Goal: Find specific page/section: Find specific page/section

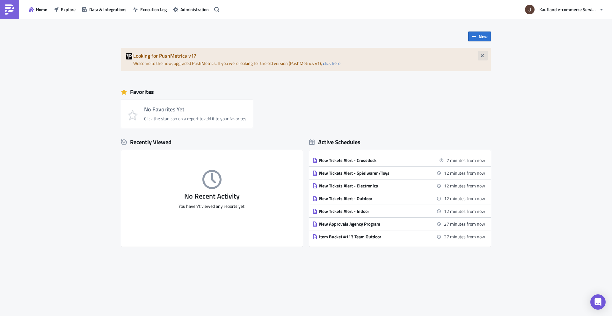
click at [483, 57] on icon "button" at bounding box center [481, 55] width 5 height 5
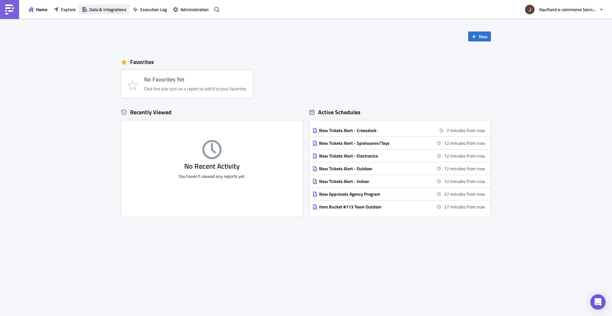
click at [110, 10] on span "Data & Integrations" at bounding box center [107, 9] width 37 height 7
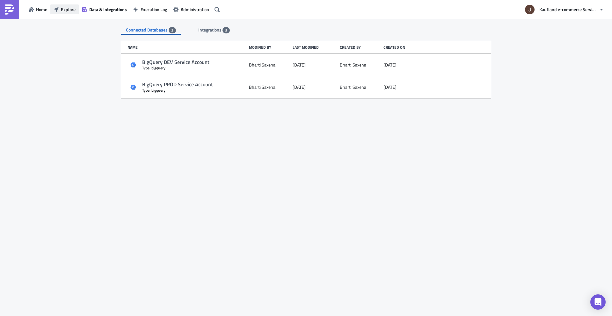
click at [55, 6] on button "Explore" at bounding box center [64, 9] width 28 height 10
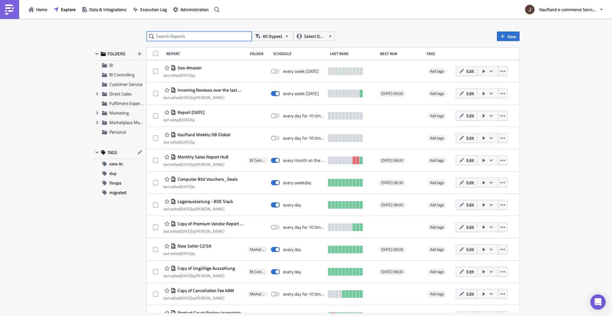
click at [178, 37] on input "text" at bounding box center [199, 37] width 105 height 10
type input "i18n"
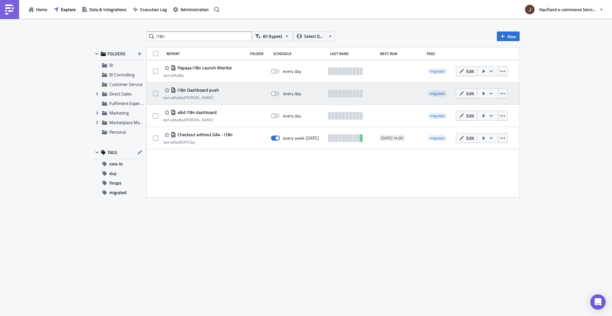
click at [194, 90] on span "i18n Dashboard push" at bounding box center [197, 90] width 43 height 6
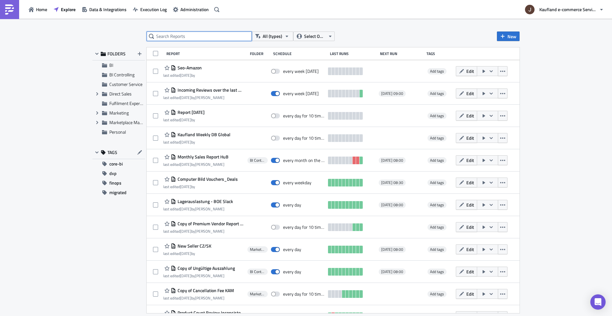
click at [193, 35] on input "text" at bounding box center [199, 37] width 105 height 10
type input "i18n"
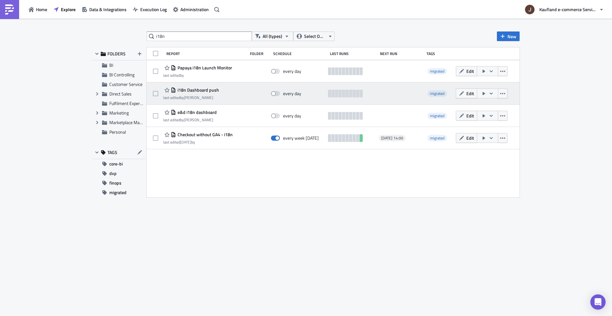
click at [201, 91] on span "i18n Dashboard push" at bounding box center [197, 90] width 43 height 6
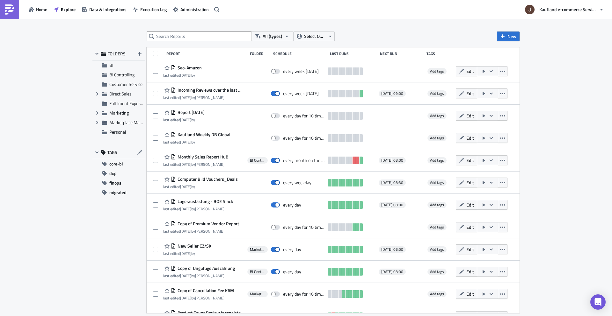
click at [259, 15] on div "Home Explore Data & Integrations Execution Log Administration Kaufland e-commer…" at bounding box center [306, 9] width 612 height 19
click at [210, 35] on input "text" at bounding box center [199, 37] width 105 height 10
click at [207, 36] on input "text" at bounding box center [199, 37] width 105 height 10
type input "i18n"
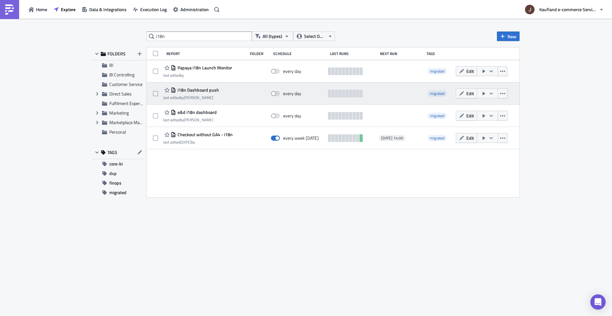
click at [421, 96] on div at bounding box center [400, 93] width 44 height 13
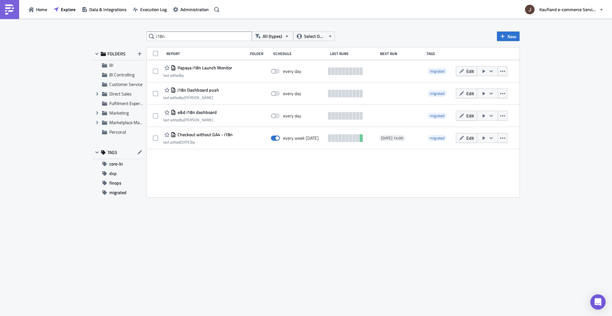
drag, startPoint x: 192, startPoint y: 89, endPoint x: 196, endPoint y: 88, distance: 4.4
click at [192, 89] on span "i18n Dashboard push" at bounding box center [197, 90] width 43 height 6
